Goal: Obtain resource: Obtain resource

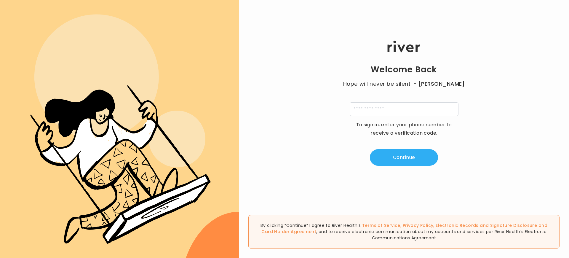
click at [316, 232] on link "Card Holder Agreement" at bounding box center [288, 232] width 55 height 6
